Goal: Task Accomplishment & Management: Complete application form

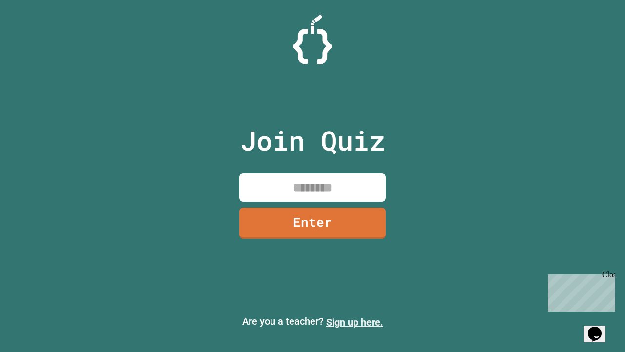
click at [355, 322] on link "Sign up here." at bounding box center [354, 322] width 57 height 12
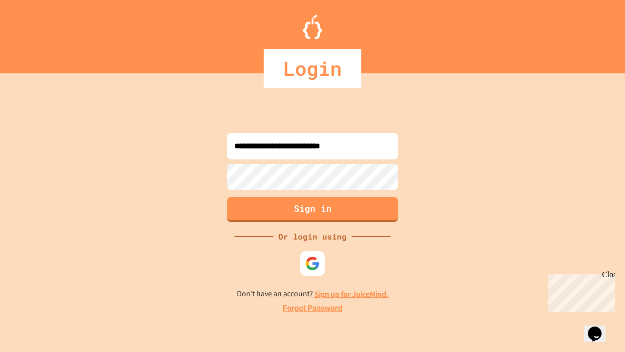
type input "**********"
